Goal: Task Accomplishment & Management: Complete application form

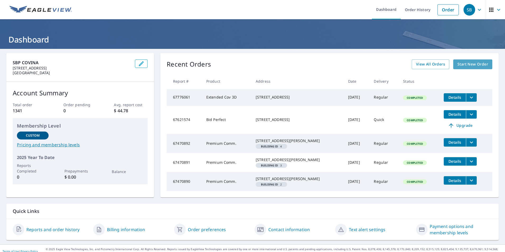
click at [469, 63] on span "Start New Order" at bounding box center [473, 64] width 31 height 7
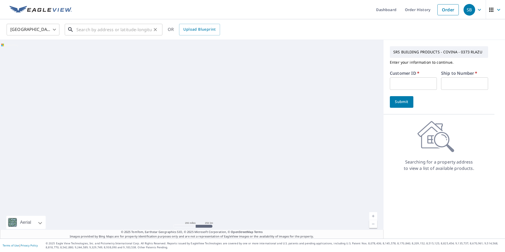
click at [77, 29] on input "text" at bounding box center [113, 29] width 75 height 15
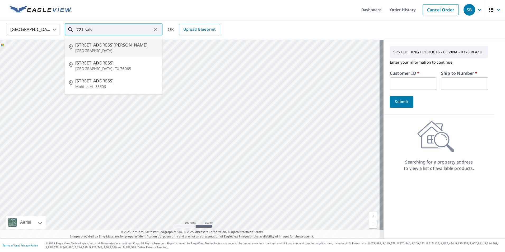
click at [97, 48] on p "[GEOGRAPHIC_DATA]" at bounding box center [116, 50] width 83 height 5
type input "[STREET_ADDRESS][PERSON_NAME]"
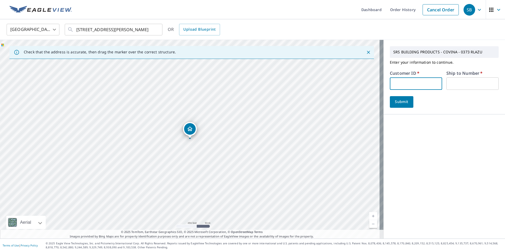
click at [403, 84] on input "text" at bounding box center [416, 83] width 52 height 12
type input "thi339"
type input "1"
click at [400, 102] on span "Submit" at bounding box center [401, 102] width 15 height 7
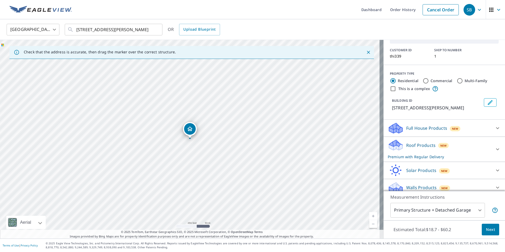
scroll to position [35, 0]
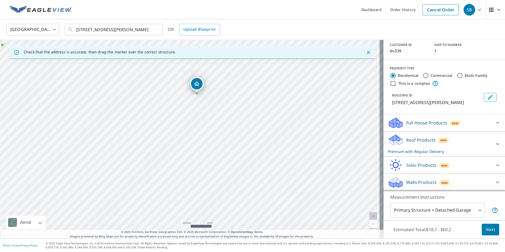
drag, startPoint x: 184, startPoint y: 89, endPoint x: 187, endPoint y: 113, distance: 24.7
click at [187, 113] on div "[STREET_ADDRESS][PERSON_NAME]" at bounding box center [192, 139] width 384 height 199
drag, startPoint x: 202, startPoint y: 97, endPoint x: 203, endPoint y: 116, distance: 19.4
click at [203, 116] on div "[STREET_ADDRESS][PERSON_NAME]" at bounding box center [192, 139] width 384 height 199
click at [491, 233] on button "Next" at bounding box center [490, 230] width 17 height 12
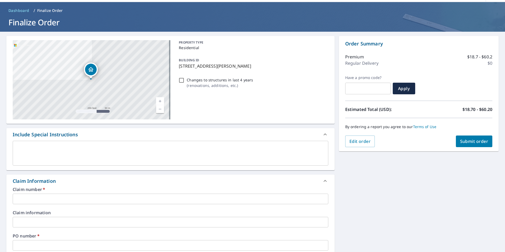
scroll to position [26, 0]
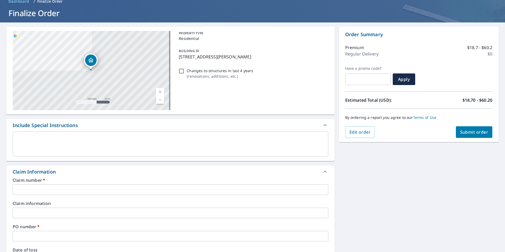
drag, startPoint x: 20, startPoint y: 191, endPoint x: 30, endPoint y: 191, distance: 9.3
click at [23, 191] on input "text" at bounding box center [171, 189] width 316 height 11
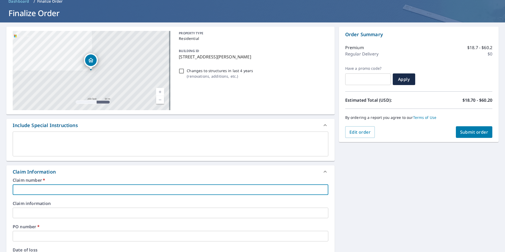
type input "7"
checkbox input "true"
type input "72"
checkbox input "true"
type input "721"
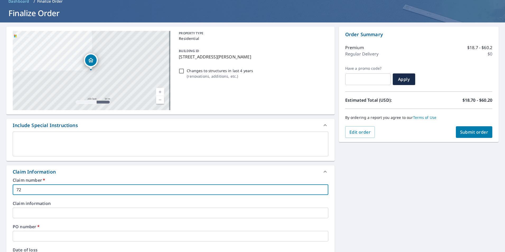
checkbox input "true"
type input "721"
checkbox input "true"
type input "721 s"
checkbox input "true"
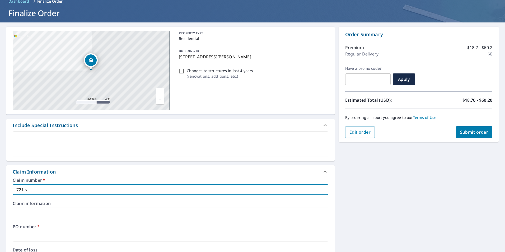
type input "721 sa"
checkbox input "true"
type input "721 [PERSON_NAME]"
checkbox input "true"
type input "721 salv"
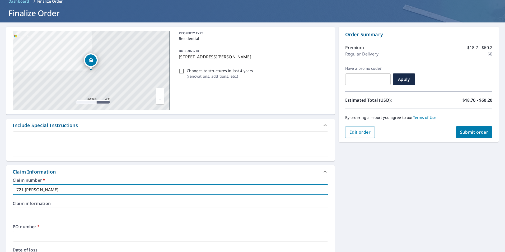
checkbox input "true"
type input "721 salve"
checkbox input "true"
type input "721 salves"
checkbox input "true"
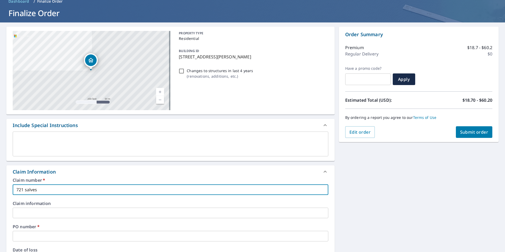
type input "721 salveso"
checkbox input "true"
type input "721 [PERSON_NAME]"
checkbox input "true"
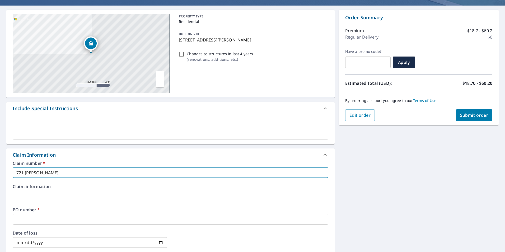
scroll to position [53, 0]
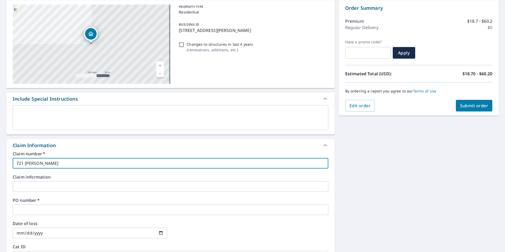
click at [25, 206] on input "text" at bounding box center [171, 210] width 316 height 11
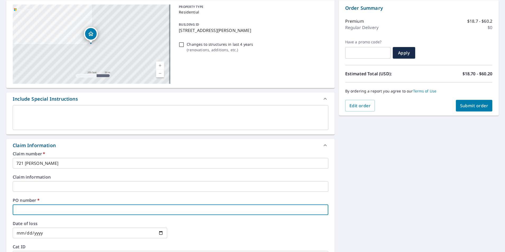
click at [149, 156] on div "Claim number   * 721 [PERSON_NAME] ​" at bounding box center [171, 160] width 316 height 17
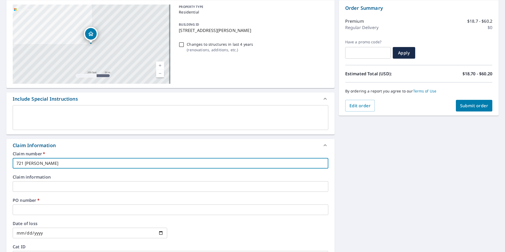
drag, startPoint x: 46, startPoint y: 164, endPoint x: 3, endPoint y: 164, distance: 42.8
click at [3, 164] on div "[STREET_ADDRESS][PERSON_NAME] Aerial Road A standard road map Aerial A detailed…" at bounding box center [252, 190] width 505 height 388
type input "t"
checkbox input "true"
type input "th"
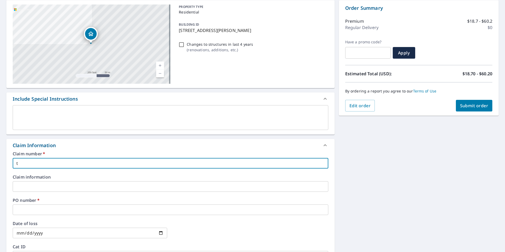
checkbox input "true"
type input "thi"
checkbox input "true"
type input "thi3"
checkbox input "true"
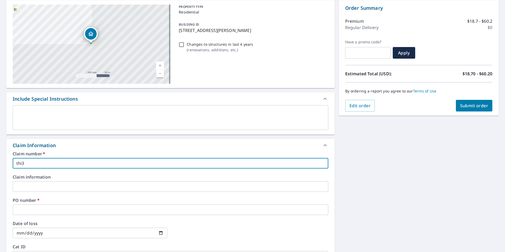
type input "thi33"
checkbox input "true"
type input "thi339"
checkbox input "true"
type input "thi339"
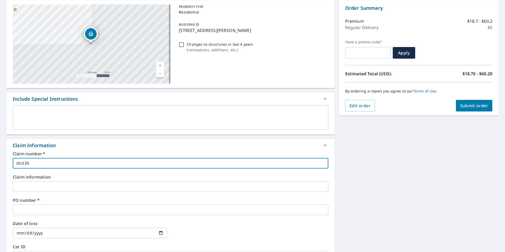
click at [27, 211] on input "text" at bounding box center [171, 210] width 316 height 11
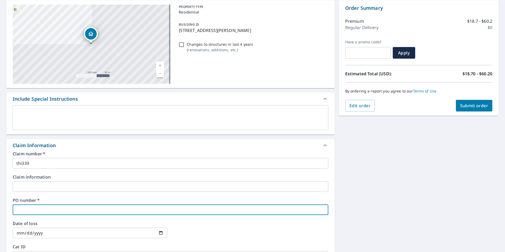
type input "7"
checkbox input "true"
type input "72"
checkbox input "true"
type input "721"
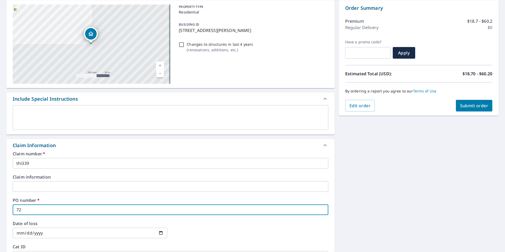
checkbox input "true"
type input "721"
checkbox input "true"
type input "721 s"
checkbox input "true"
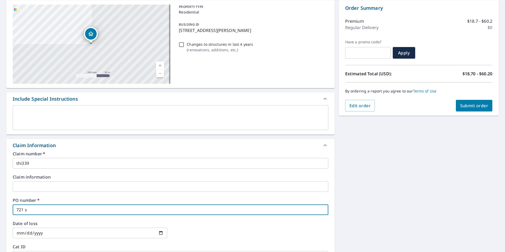
type input "721 sa"
checkbox input "true"
type input "721 [PERSON_NAME]"
checkbox input "true"
type input "721 salv"
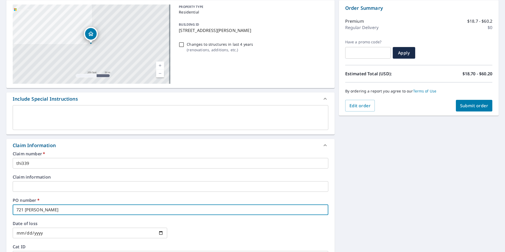
checkbox input "true"
type input "721 salve"
checkbox input "true"
type input "721 salves"
checkbox input "true"
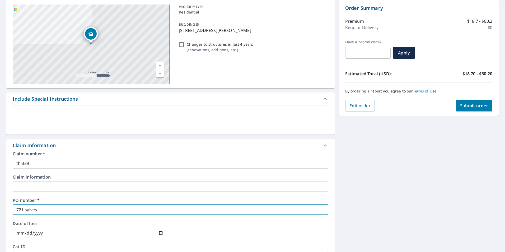
type input "721 salveso"
checkbox input "true"
type input "721 [PERSON_NAME]"
checkbox input "true"
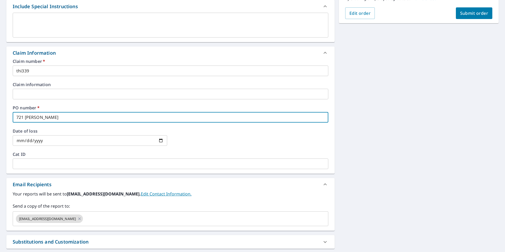
scroll to position [159, 0]
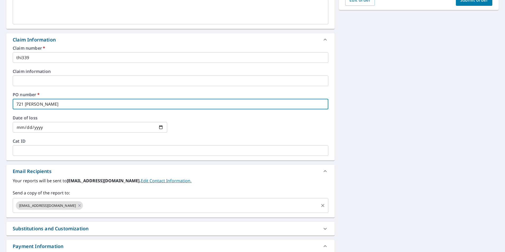
type input "721 [PERSON_NAME]"
click at [84, 208] on input "text" at bounding box center [201, 206] width 234 height 10
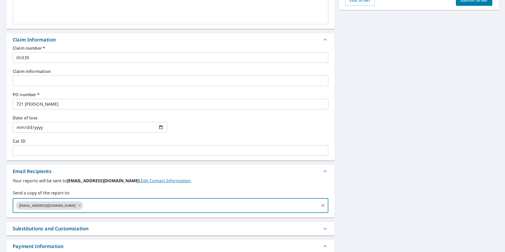
paste input "[EMAIL_ADDRESS][DOMAIN_NAME]"
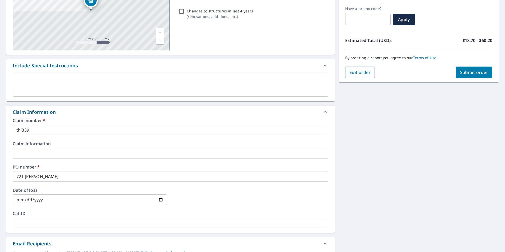
scroll to position [79, 0]
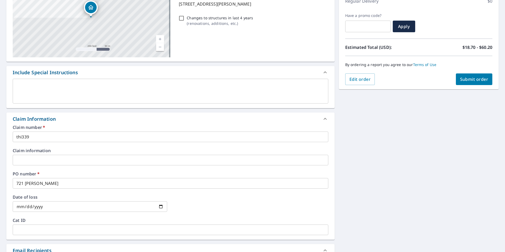
type input "[EMAIL_ADDRESS][DOMAIN_NAME]"
click at [468, 79] on span "Submit order" at bounding box center [474, 79] width 28 height 6
checkbox input "true"
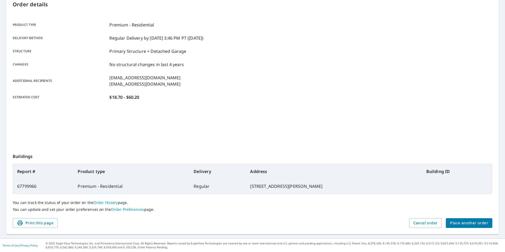
scroll to position [59, 0]
